Goal: Find specific page/section: Find specific page/section

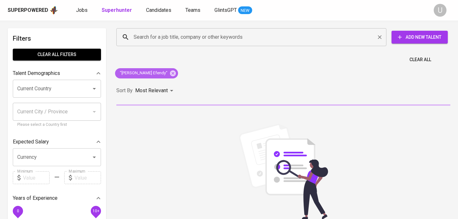
click at [169, 73] on icon at bounding box center [172, 73] width 7 height 7
click at [160, 43] on input "Search for a job title, company or other keywords" at bounding box center [253, 37] width 242 height 12
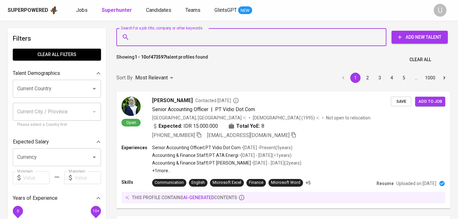
click at [160, 36] on input "Search for a job title, company or other keywords" at bounding box center [253, 37] width 242 height 12
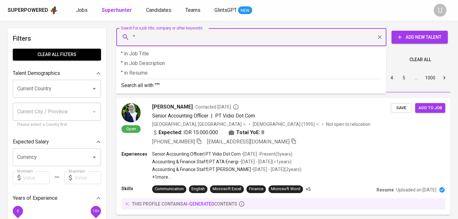
paste input "[PERSON_NAME]"
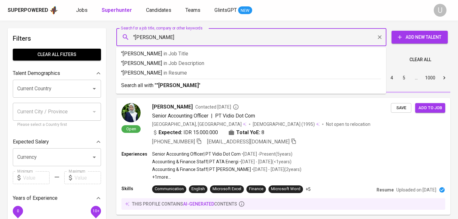
type input ""Fika [PERSON_NAME]""
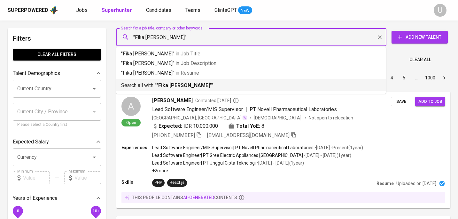
click at [176, 86] on b ""Fika [PERSON_NAME]"" at bounding box center [184, 85] width 56 height 6
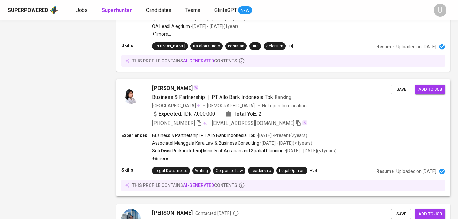
scroll to position [614, 0]
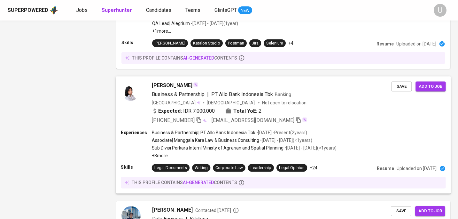
click at [214, 129] on div "[PERSON_NAME] Business & Partnership | PT Allo Bank Indonesia Tbk Banking Indon…" at bounding box center [283, 102] width 335 height 53
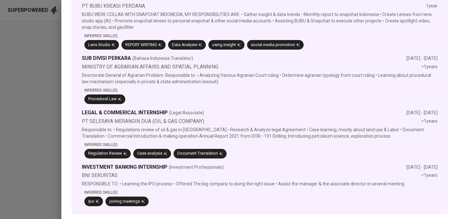
scroll to position [5, 0]
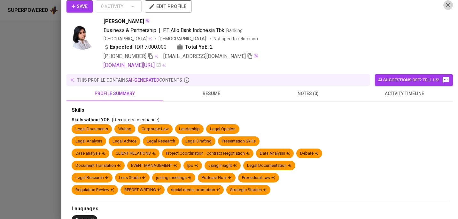
click at [447, 8] on icon "button" at bounding box center [448, 5] width 8 height 8
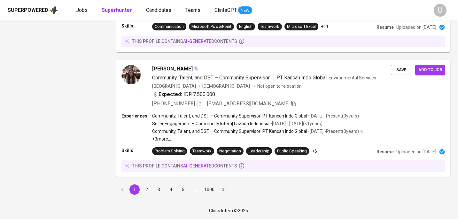
scroll to position [1080, 0]
click at [267, 79] on span "Community, Talent, and DST – Community Supervisor" at bounding box center [211, 77] width 118 height 6
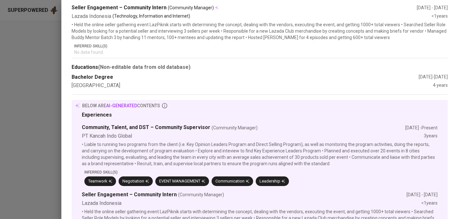
scroll to position [0, 0]
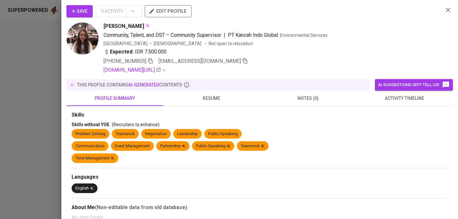
click at [447, 6] on icon "button" at bounding box center [448, 10] width 8 height 8
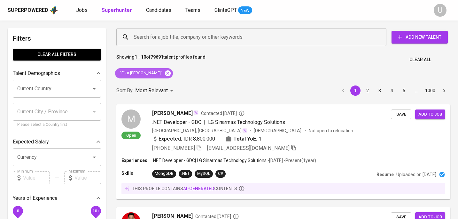
click at [165, 75] on icon at bounding box center [168, 73] width 6 height 6
click at [166, 37] on input "Search for a job title, company or other keywords" at bounding box center [253, 37] width 242 height 12
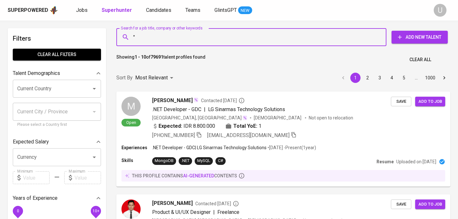
paste input "Lola Indraningsih"
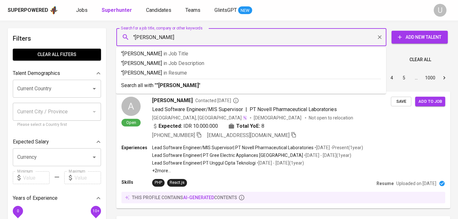
type input ""Lola Indraningsih""
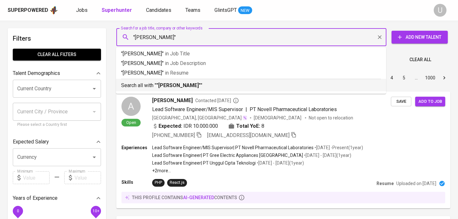
click at [175, 83] on b ""Lola Indraningsih"" at bounding box center [178, 85] width 44 height 6
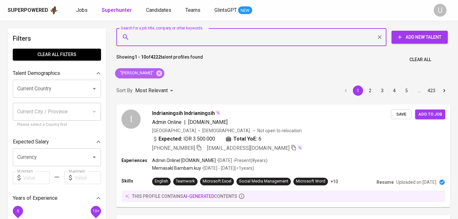
click at [158, 74] on icon at bounding box center [159, 73] width 6 height 6
click at [160, 39] on input "Search for a job title, company or other keywords" at bounding box center [253, 37] width 242 height 12
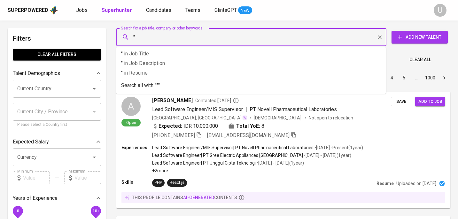
paste input "Siti Syarifah"
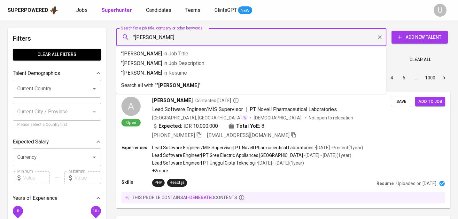
type input ""Siti Syarifah""
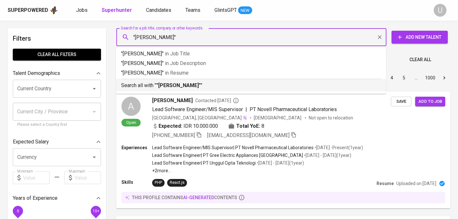
click at [173, 84] on b ""Siti Syarifah"" at bounding box center [178, 85] width 44 height 6
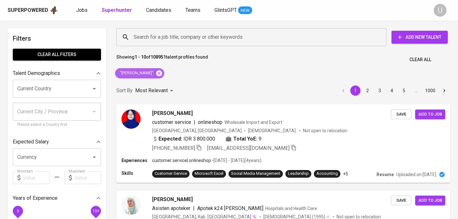
click at [156, 74] on icon at bounding box center [159, 73] width 6 height 6
click at [144, 40] on input "Search for a job title, company or other keywords" at bounding box center [253, 37] width 242 height 12
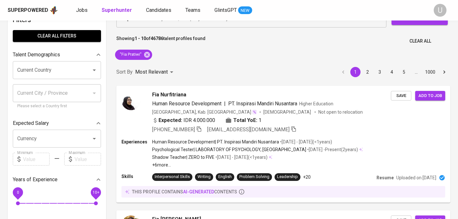
scroll to position [19, 0]
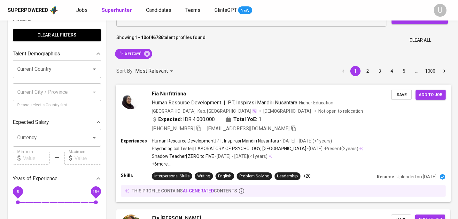
click at [181, 93] on span "Fia Nurfitriana" at bounding box center [169, 94] width 34 height 8
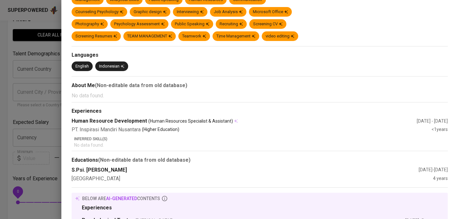
scroll to position [0, 0]
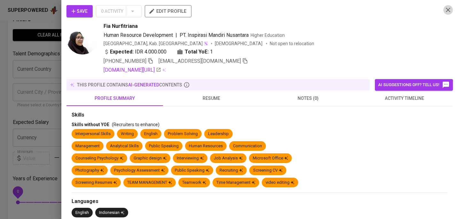
click at [447, 9] on icon "button" at bounding box center [448, 10] width 4 height 4
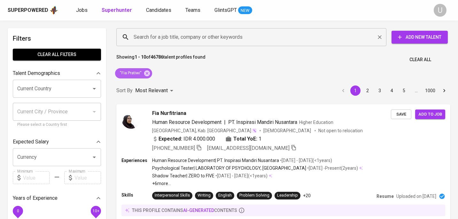
drag, startPoint x: 149, startPoint y: 74, endPoint x: 153, endPoint y: 41, distance: 33.1
click at [149, 74] on icon at bounding box center [147, 73] width 6 height 6
click at [153, 41] on input "Search for a job title, company or other keywords" at bounding box center [253, 37] width 242 height 12
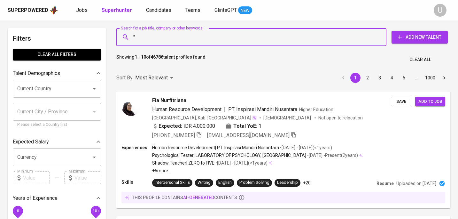
paste input "Aileen Aileen 2nd degree connection"
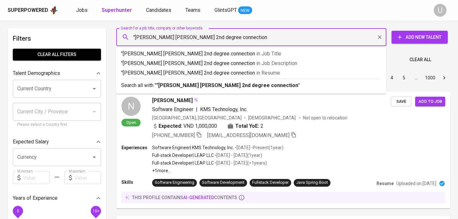
drag, startPoint x: 165, startPoint y: 37, endPoint x: 218, endPoint y: 39, distance: 53.4
click at [218, 39] on input ""Aileen Aileen 2nd degree connection" at bounding box center [253, 37] width 242 height 12
drag, startPoint x: 218, startPoint y: 39, endPoint x: 166, endPoint y: 37, distance: 52.5
click at [166, 37] on input ""Aileen Aileen 2nd degree connection" at bounding box center [253, 37] width 242 height 12
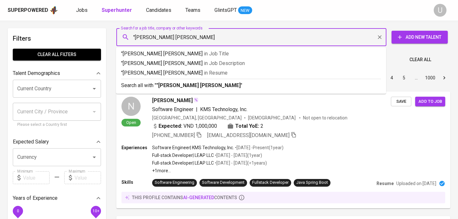
type input ""Aileen Aileen""
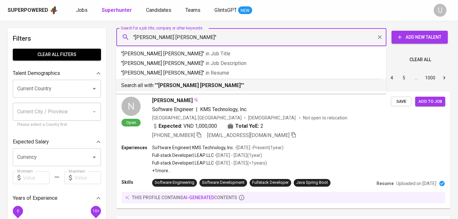
click at [184, 85] on b ""Aileen Aileen"" at bounding box center [199, 85] width 86 height 6
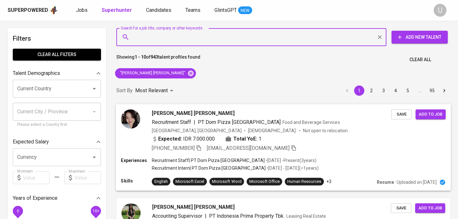
click at [179, 113] on span "Aileen Aileen" at bounding box center [193, 113] width 83 height 8
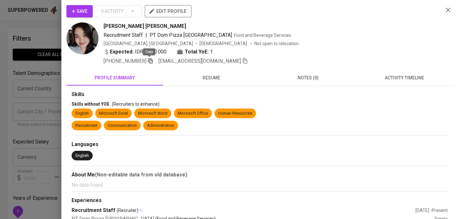
click at [148, 60] on icon "button" at bounding box center [150, 60] width 4 height 5
click at [450, 8] on icon "button" at bounding box center [448, 10] width 4 height 4
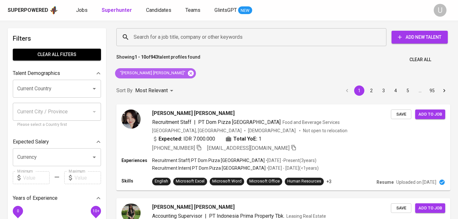
click at [188, 75] on icon at bounding box center [191, 73] width 6 height 6
click at [148, 38] on input "Search for a job title, company or other keywords" at bounding box center [253, 37] width 242 height 12
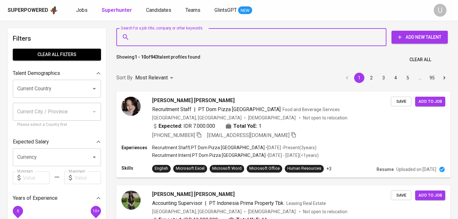
click at [148, 38] on input "Search for a job title, company or other keywords" at bounding box center [253, 37] width 242 height 12
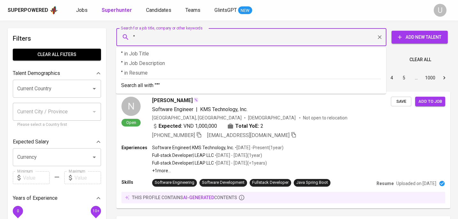
paste input "Angelika Luciana"
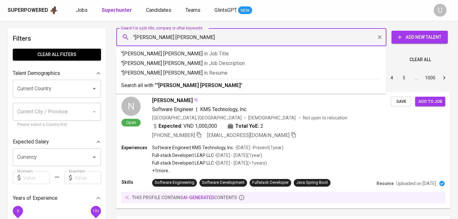
type input ""Angelika Luciana""
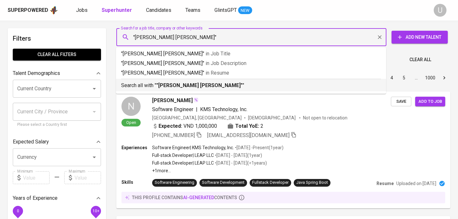
click at [169, 84] on b ""Angelika Luciana"" at bounding box center [199, 85] width 86 height 6
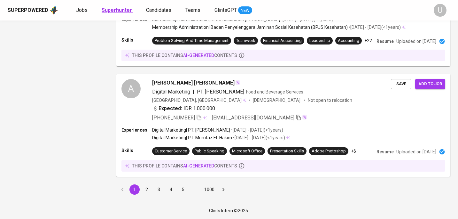
scroll to position [1099, 0]
